Goal: Task Accomplishment & Management: Manage account settings

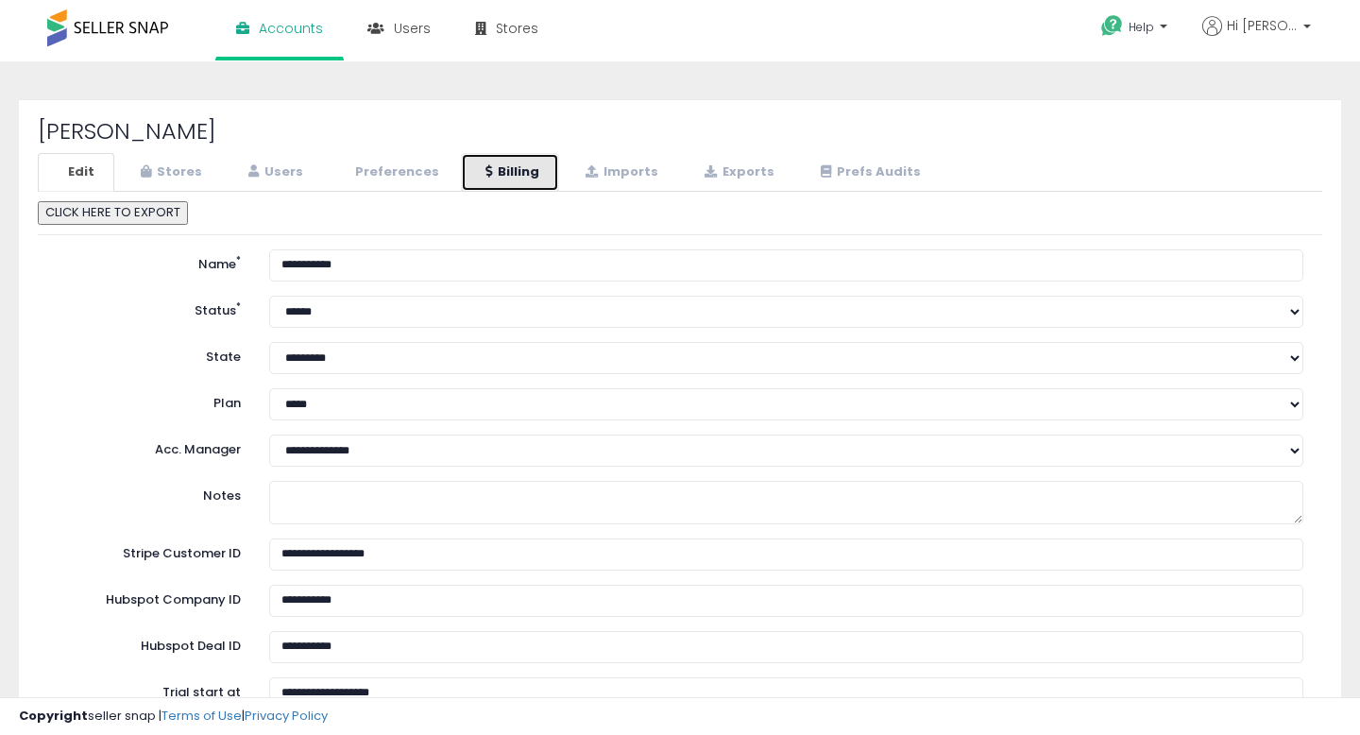
click at [521, 180] on link "Billing" at bounding box center [510, 172] width 98 height 39
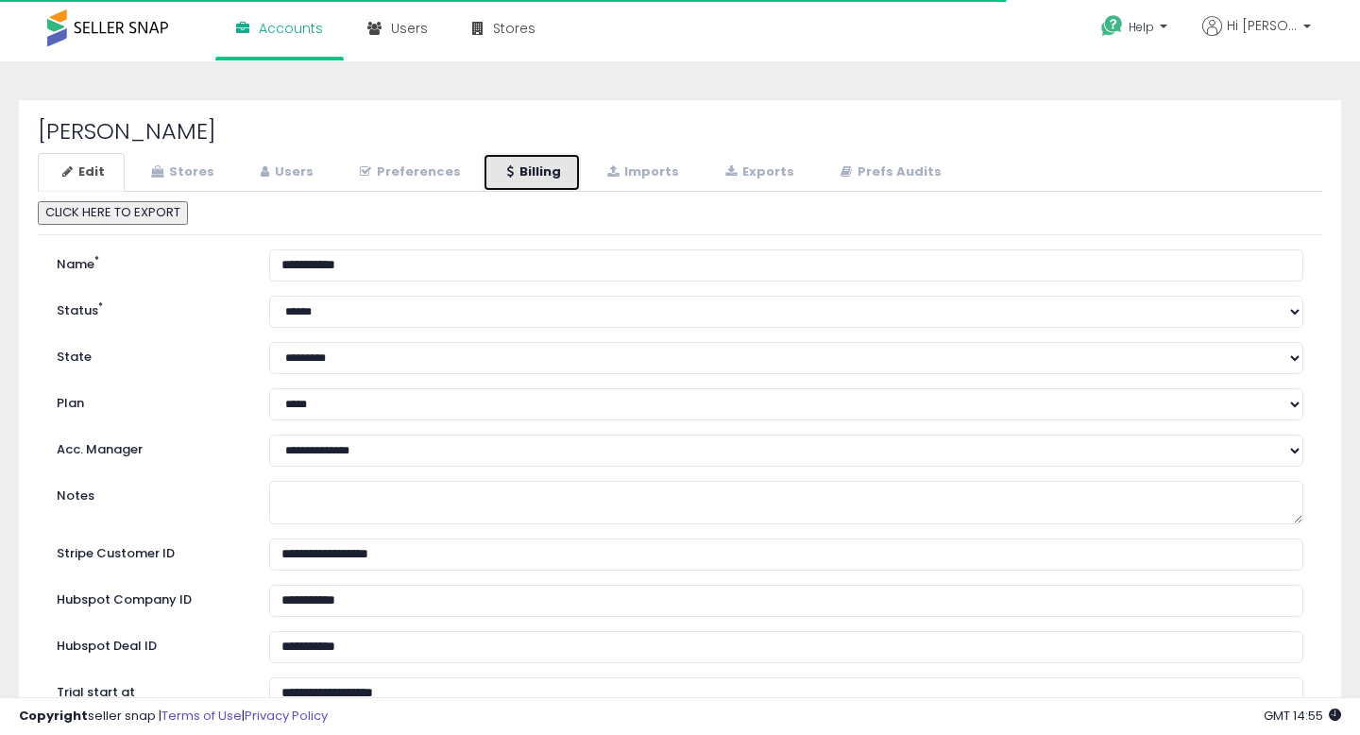
click at [518, 168] on link "Billing" at bounding box center [532, 172] width 98 height 39
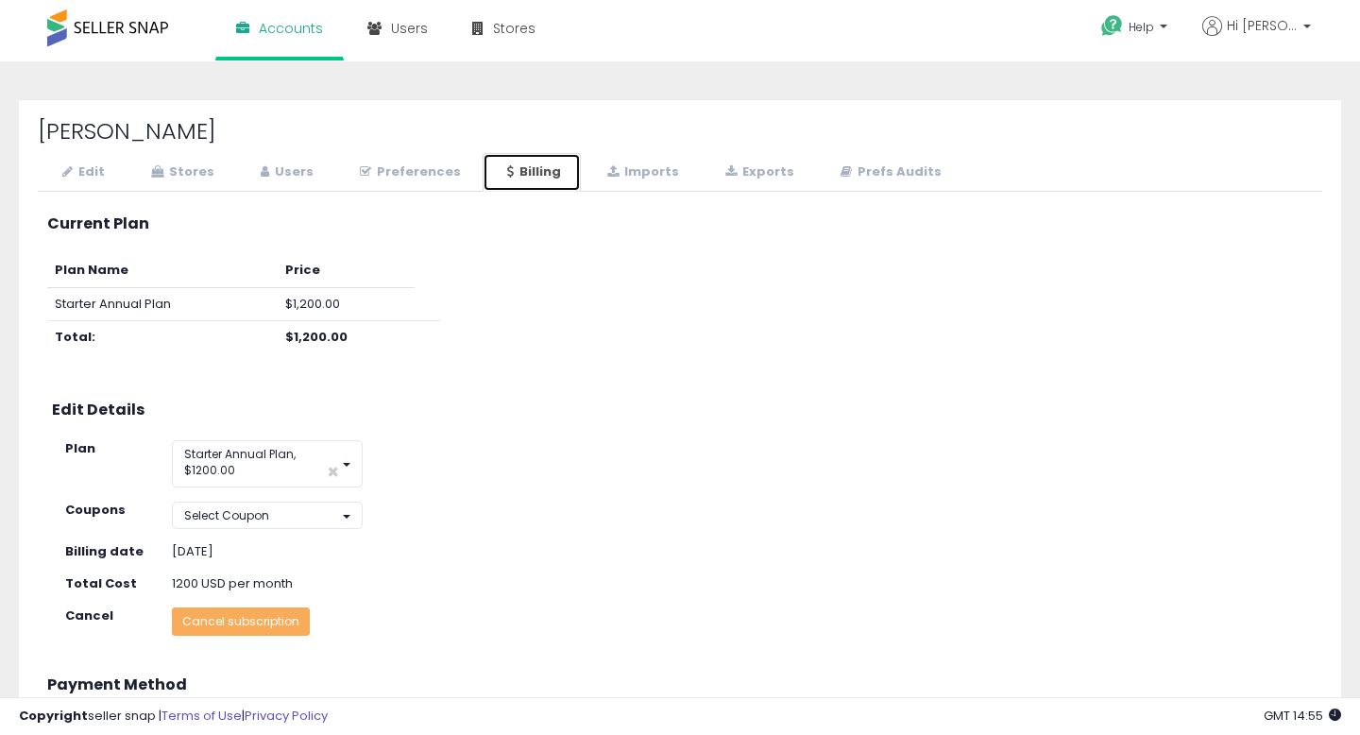
scroll to position [342, 0]
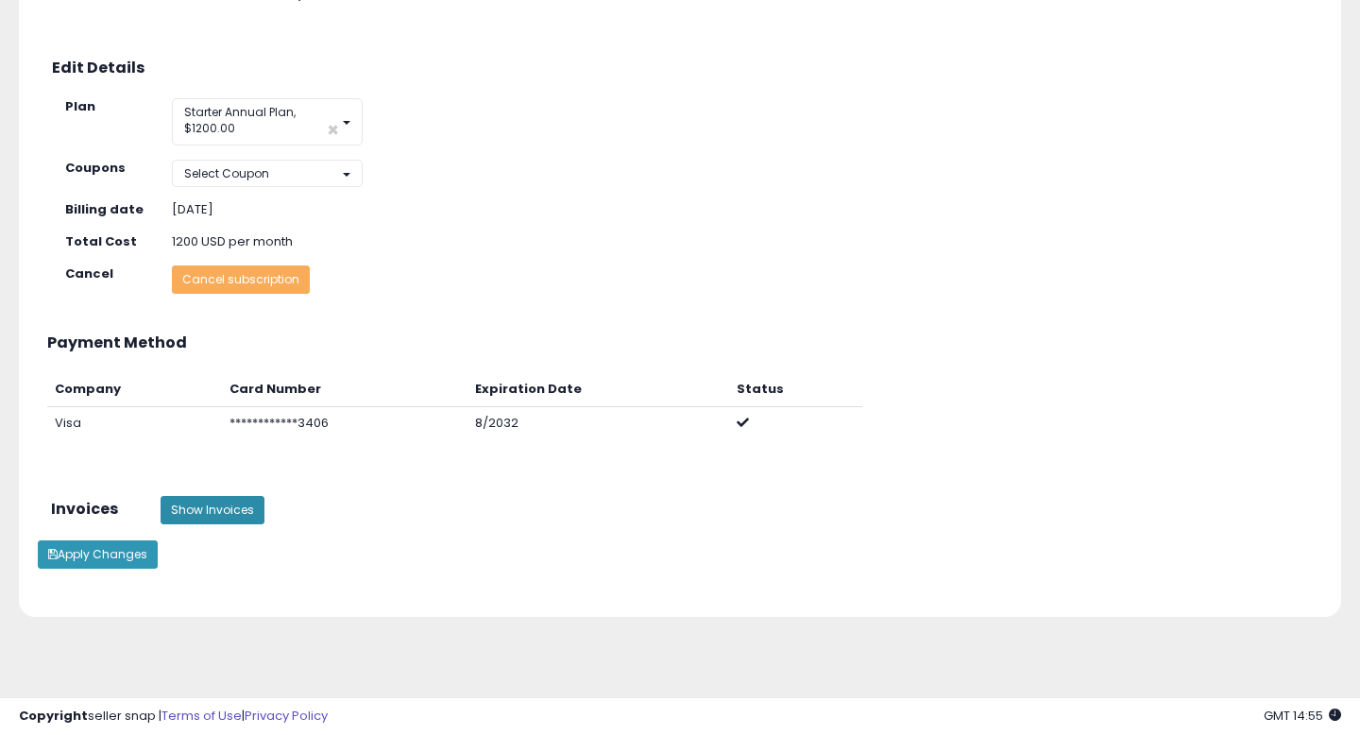
click at [213, 516] on button "Show Invoices" at bounding box center [213, 510] width 104 height 28
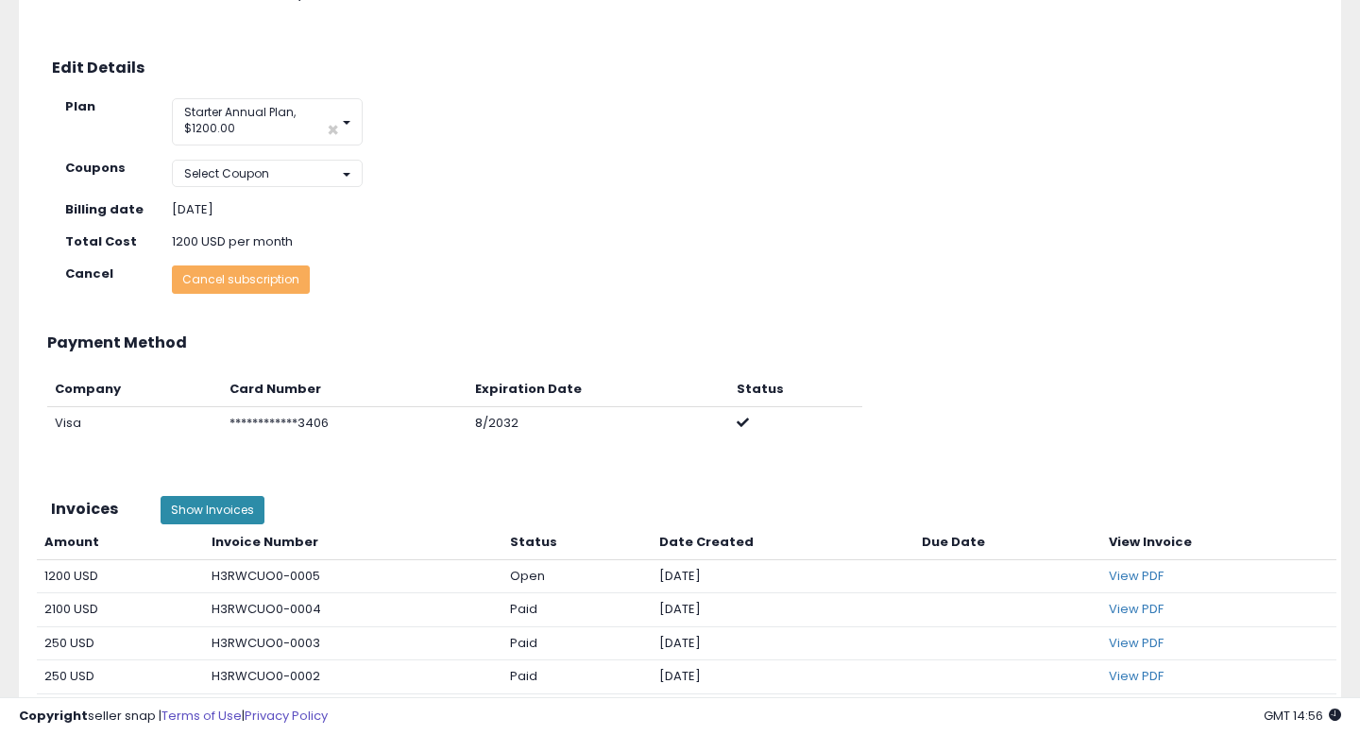
scroll to position [0, 0]
